Goal: Communication & Community: Answer question/provide support

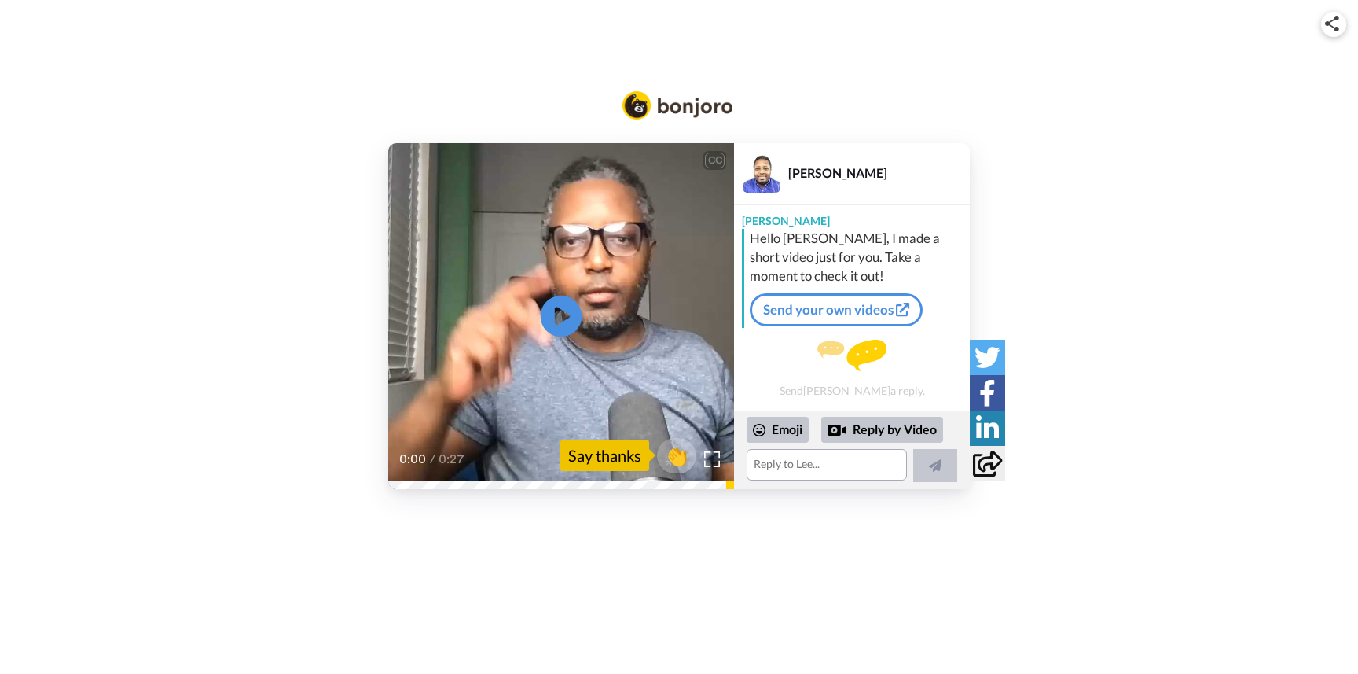
click at [567, 314] on icon "Play/Pause" at bounding box center [562, 315] width 42 height 75
click at [786, 466] on textarea at bounding box center [827, 464] width 160 height 31
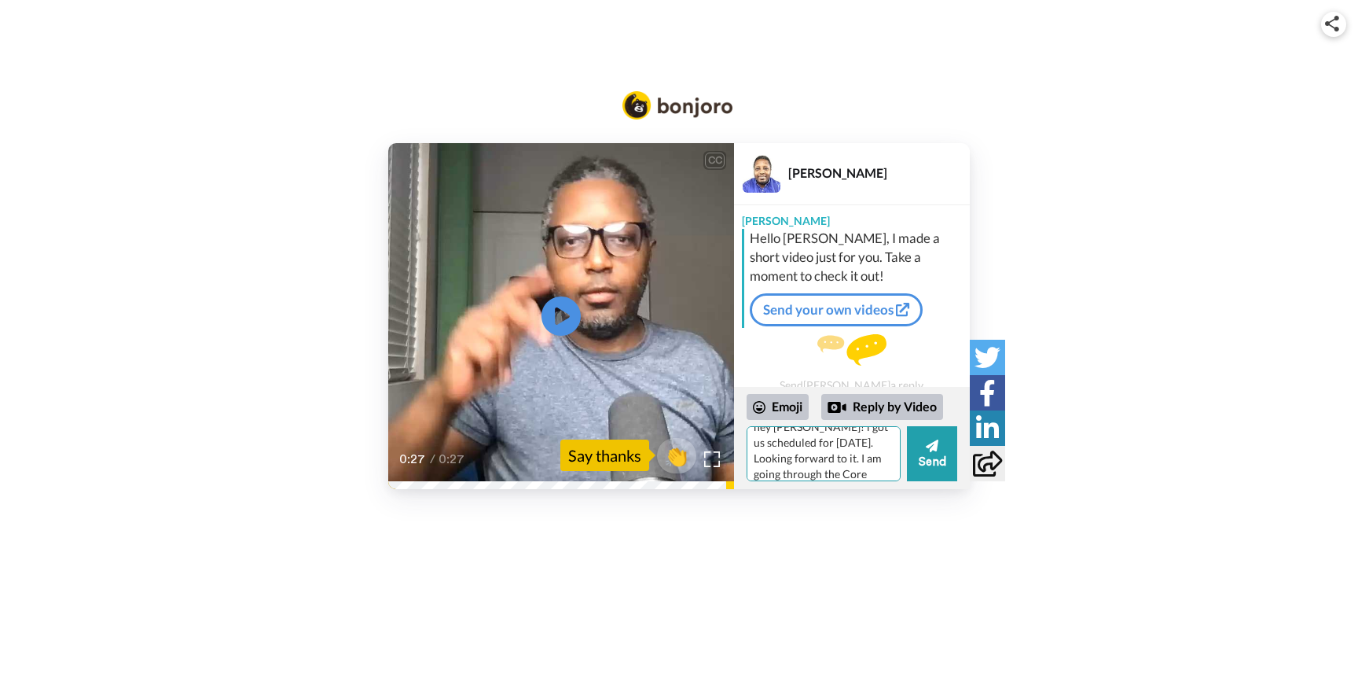
scroll to position [30, 0]
type textarea "hey [PERSON_NAME]! i got us scheduled for [DATE]. Looking forward to it. I am g…"
click at [929, 456] on button "Send" at bounding box center [932, 453] width 50 height 55
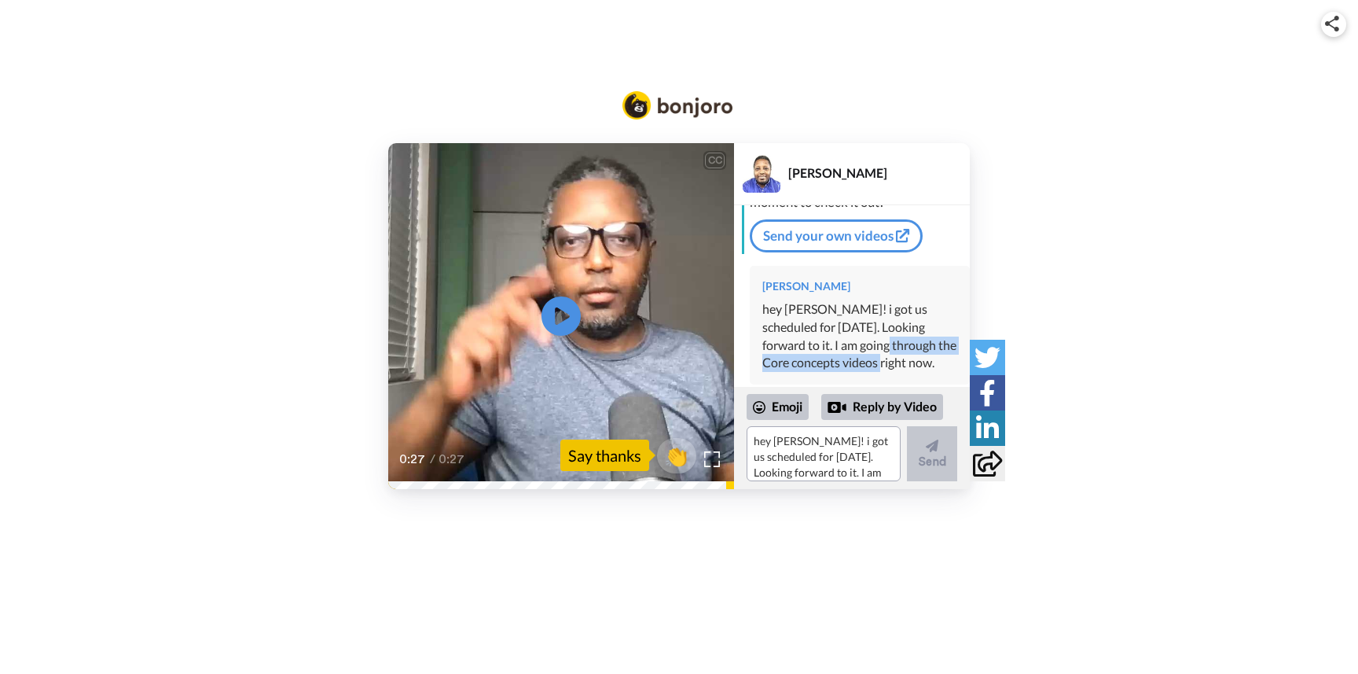
scroll to position [72, 0]
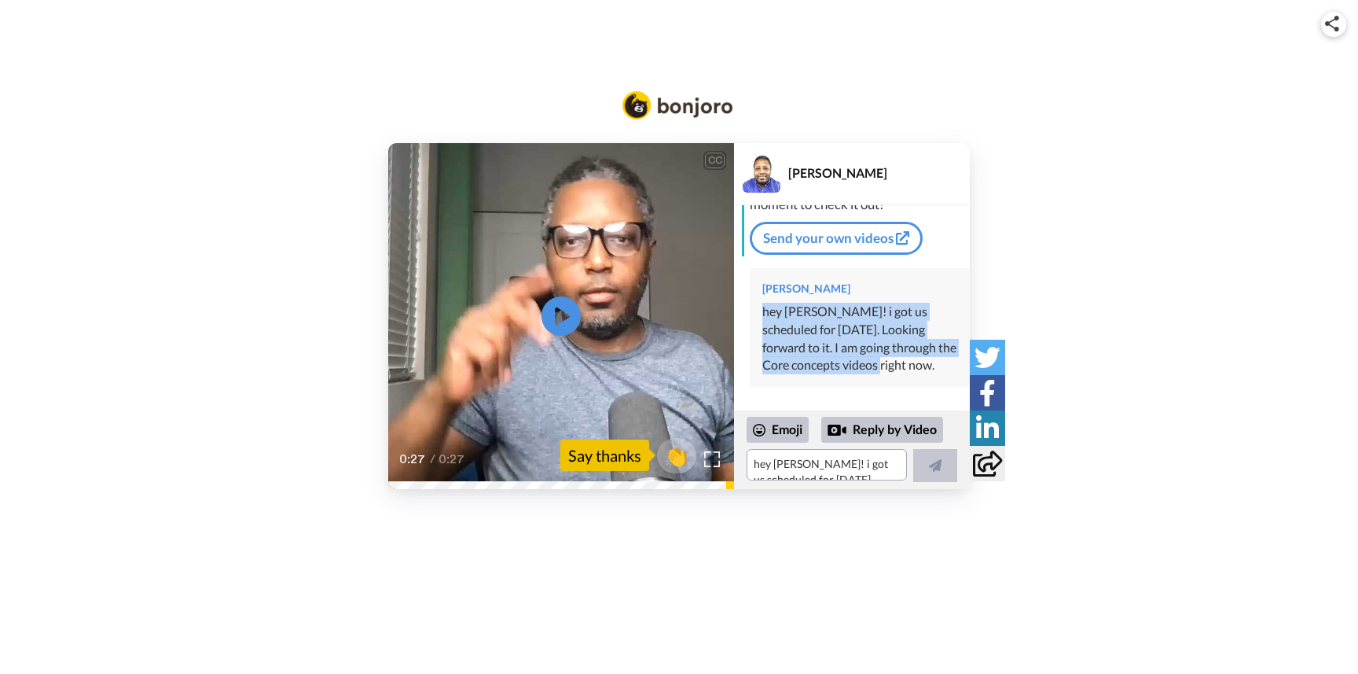
drag, startPoint x: 857, startPoint y: 344, endPoint x: 762, endPoint y: 309, distance: 101.5
click at [762, 309] on div "[PERSON_NAME] hey [PERSON_NAME]! i got us scheduled for [DATE]. Looking forward…" at bounding box center [860, 327] width 220 height 119
copy div "hey [PERSON_NAME]! i got us scheduled for [DATE]. Looking forward to it. I am g…"
click at [390, 282] on video at bounding box center [561, 316] width 346 height 346
click at [474, 224] on video at bounding box center [561, 316] width 346 height 346
